Goal: Task Accomplishment & Management: Use online tool/utility

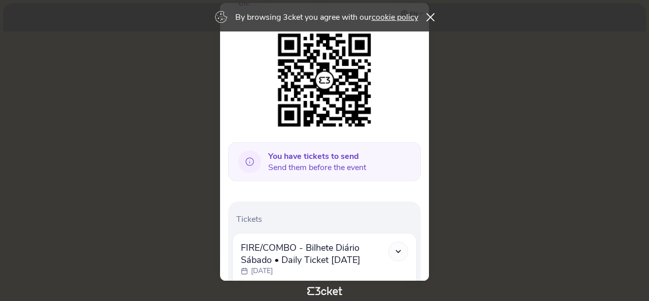
scroll to position [203, 0]
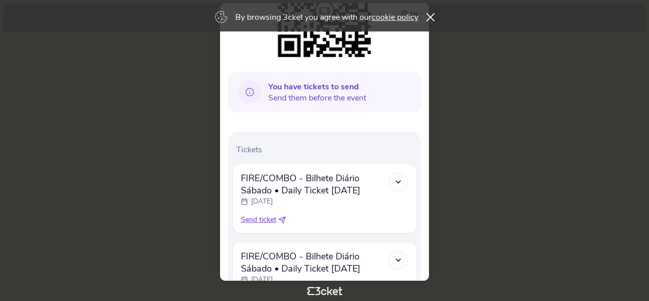
click at [248, 90] on icon at bounding box center [249, 92] width 23 height 23
click at [311, 92] on span "You have tickets to send Send them before the event" at bounding box center [317, 92] width 98 height 22
click at [325, 90] on b "You have tickets to send" at bounding box center [313, 86] width 91 height 11
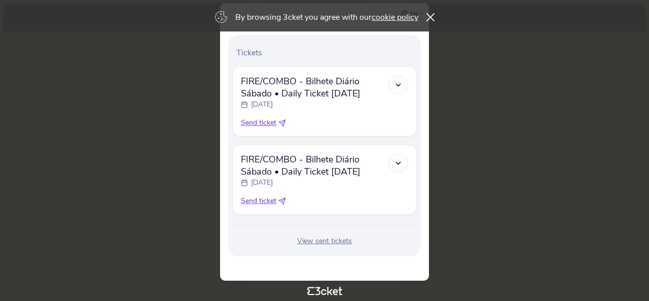
click at [283, 121] on icon at bounding box center [284, 122] width 4 height 4
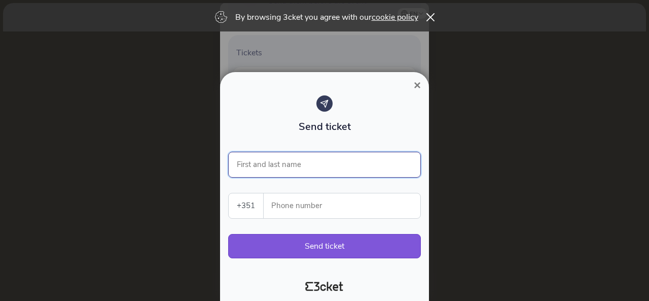
click at [283, 168] on input "First and last name" at bounding box center [324, 165] width 193 height 26
type input "[PERSON_NAME]"
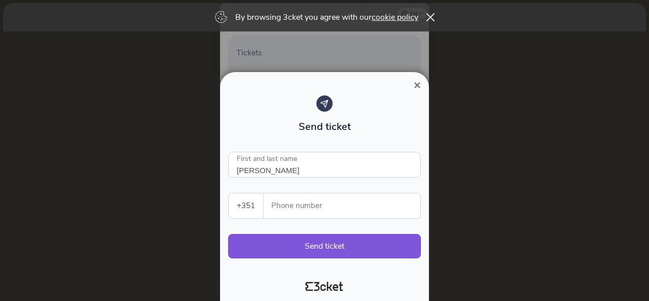
click at [320, 209] on input "Phone number" at bounding box center [346, 205] width 149 height 25
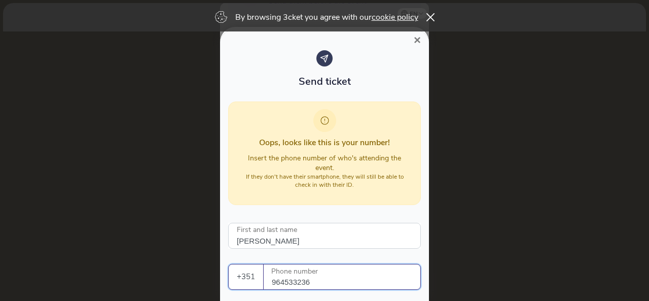
scroll to position [68, 0]
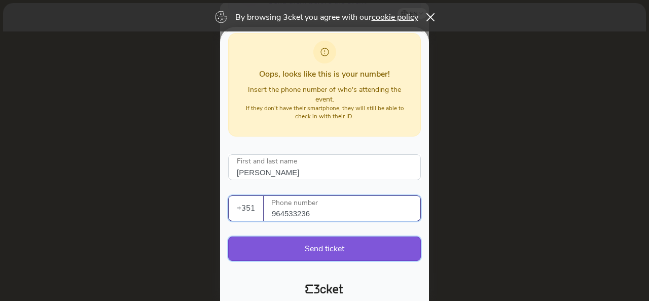
type input "964533236"
click at [375, 240] on button "Send ticket" at bounding box center [324, 248] width 193 height 24
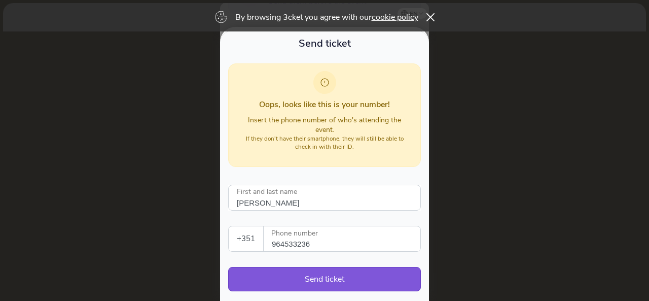
scroll to position [0, 0]
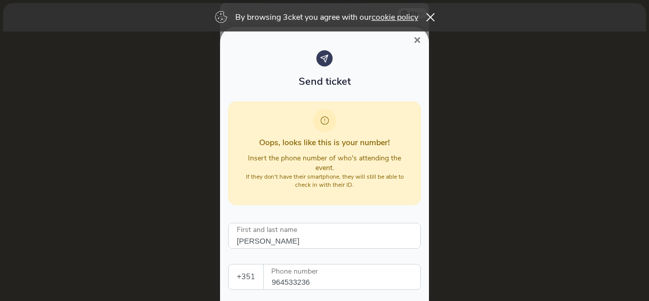
click at [419, 39] on span "×" at bounding box center [417, 40] width 7 height 14
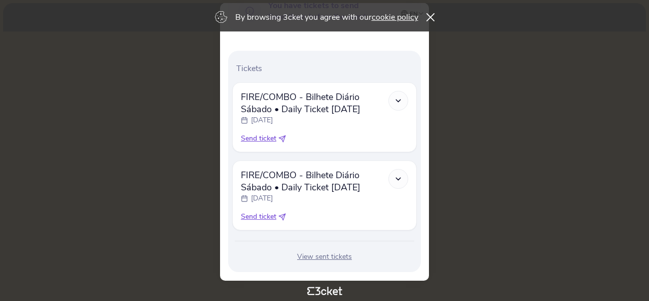
scroll to position [300, 0]
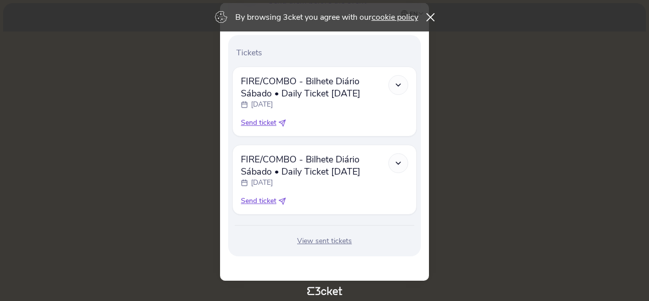
click at [326, 241] on div "View sent tickets" at bounding box center [324, 241] width 185 height 10
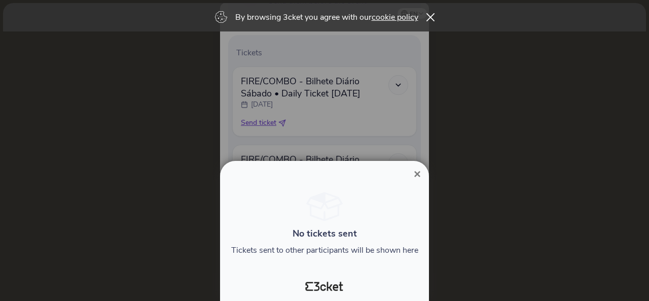
click at [418, 175] on span "×" at bounding box center [417, 174] width 7 height 14
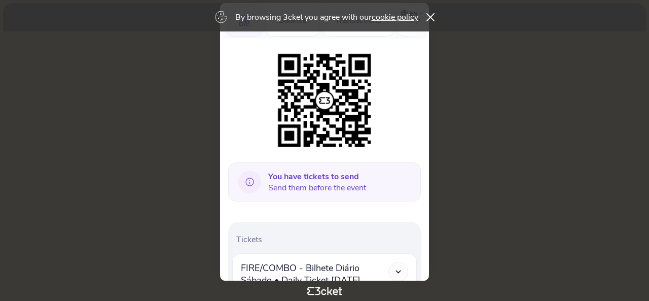
scroll to position [203, 0]
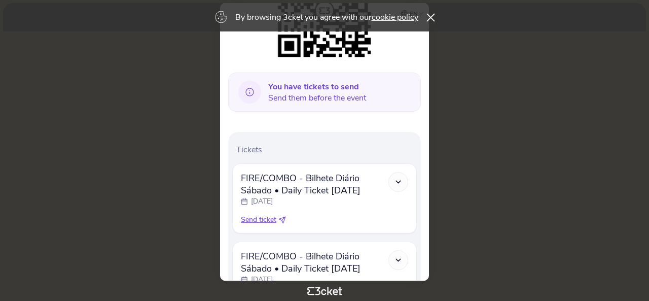
click at [431, 16] on icon at bounding box center [431, 17] width 8 height 8
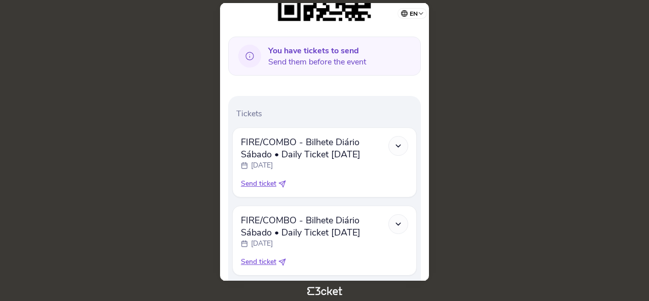
scroll to position [300, 0]
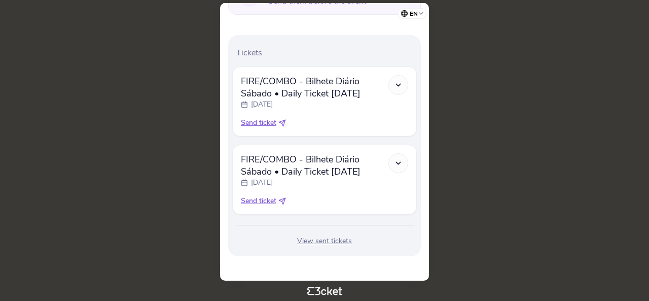
click at [283, 120] on icon at bounding box center [283, 123] width 8 height 8
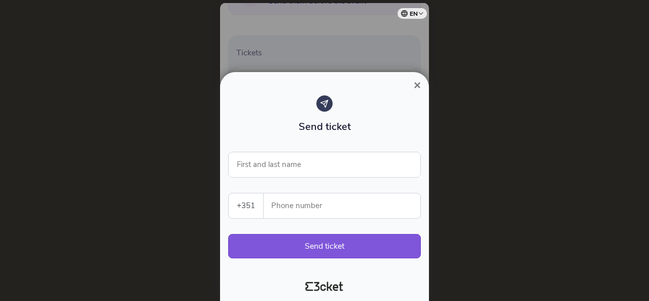
click at [413, 87] on button "×" at bounding box center [417, 85] width 23 height 12
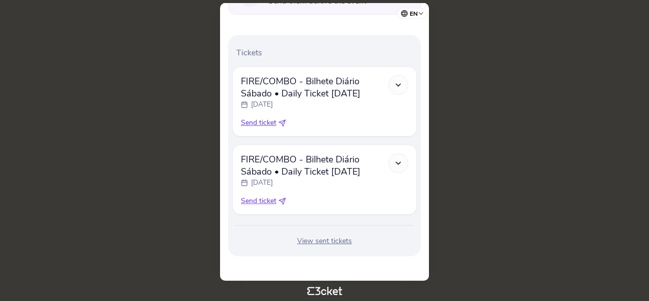
click at [398, 81] on icon at bounding box center [398, 85] width 9 height 9
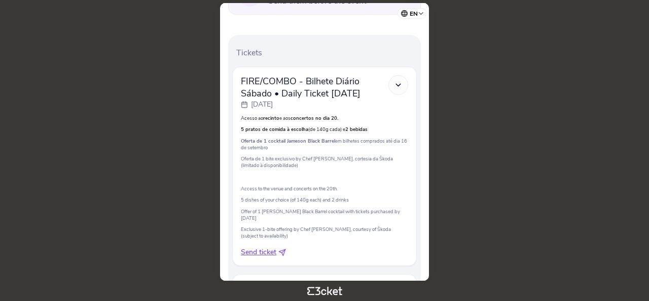
click at [398, 82] on icon at bounding box center [398, 85] width 9 height 9
click at [399, 82] on icon at bounding box center [398, 85] width 9 height 9
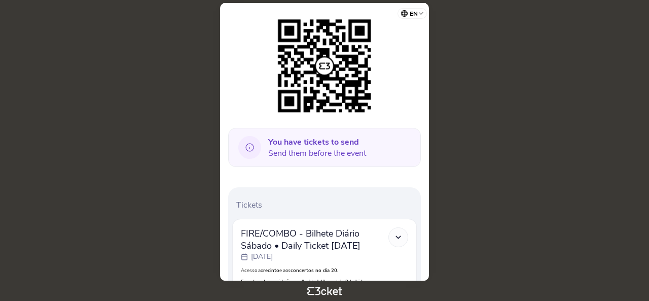
scroll to position [401, 0]
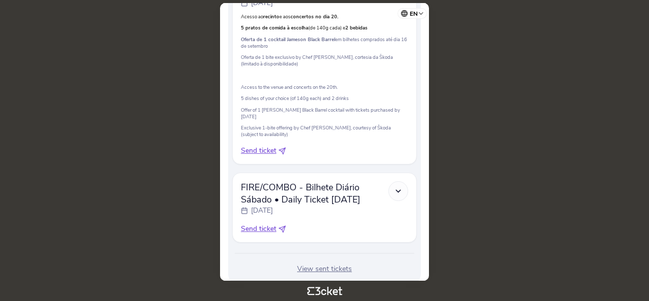
click at [272, 153] on span "Send ticket" at bounding box center [259, 151] width 36 height 10
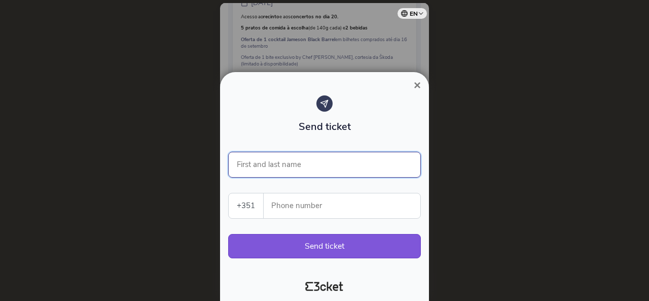
click at [273, 165] on input "First and last name" at bounding box center [324, 165] width 193 height 26
type input "[PERSON_NAME]"
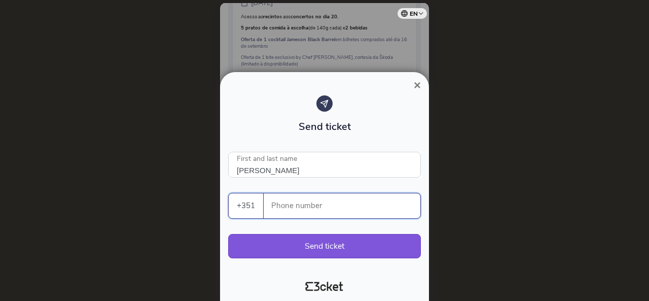
click at [303, 206] on input "Phone number" at bounding box center [346, 205] width 149 height 25
type input "964533236"
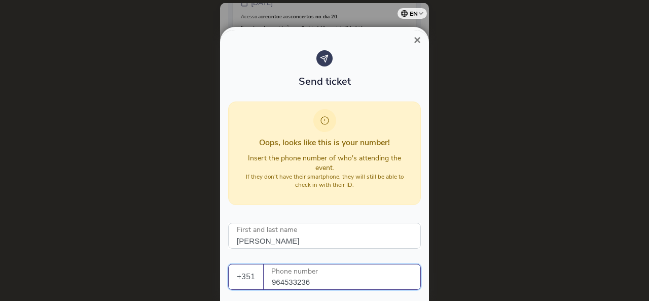
click at [417, 42] on span "×" at bounding box center [417, 40] width 7 height 14
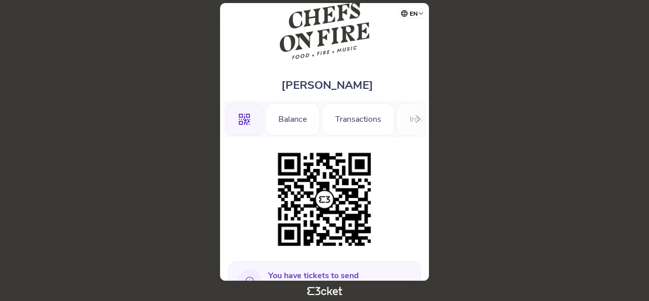
scroll to position [0, 0]
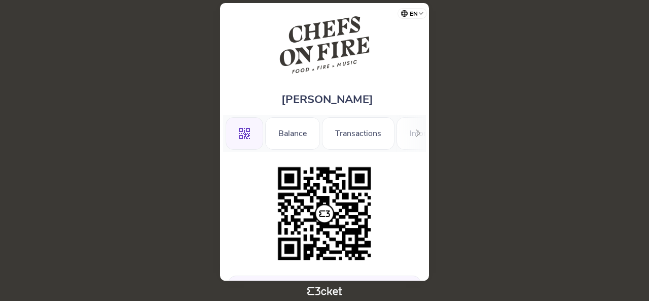
click at [347, 96] on span "[PERSON_NAME]" at bounding box center [328, 99] width 92 height 15
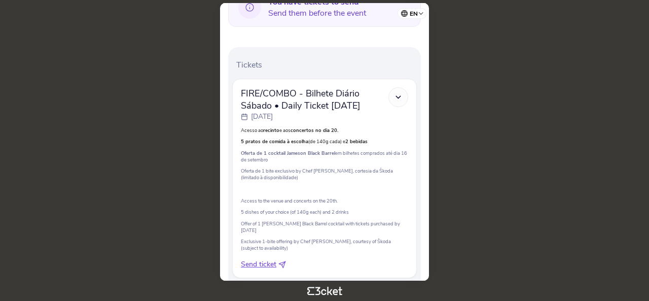
scroll to position [431, 0]
